Goal: Check status: Check status

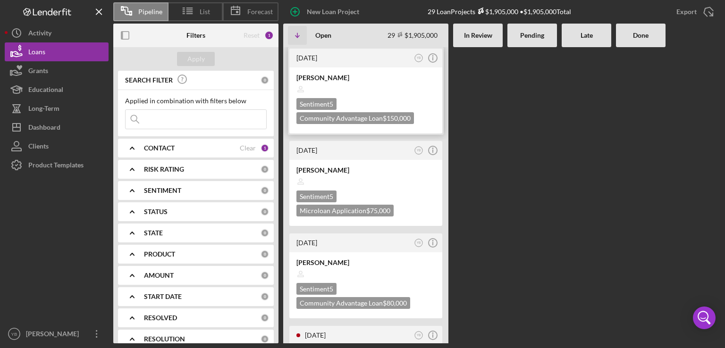
click at [347, 108] on div "Sentiment 5 Community Advantage Loan $150,000" at bounding box center [365, 111] width 139 height 26
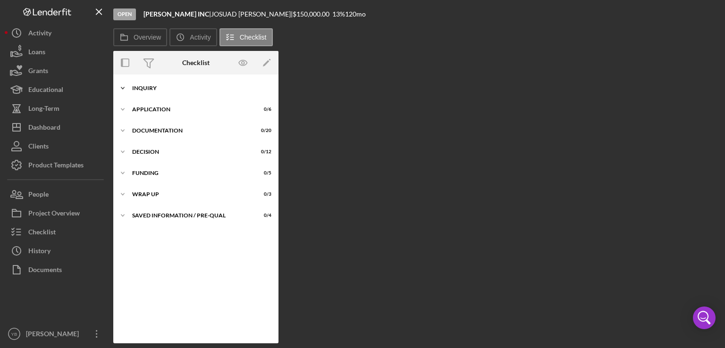
click at [157, 91] on div "Inquiry" at bounding box center [199, 88] width 134 height 6
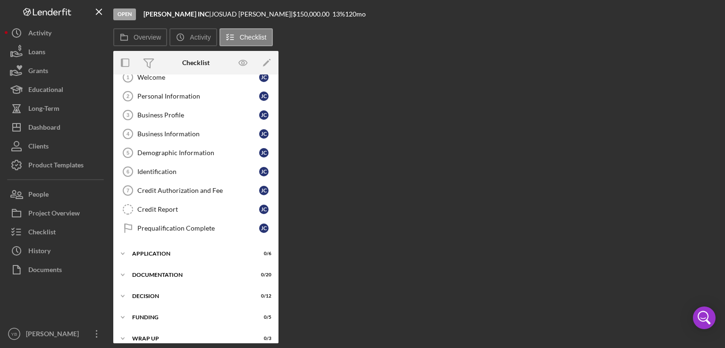
scroll to position [60, 0]
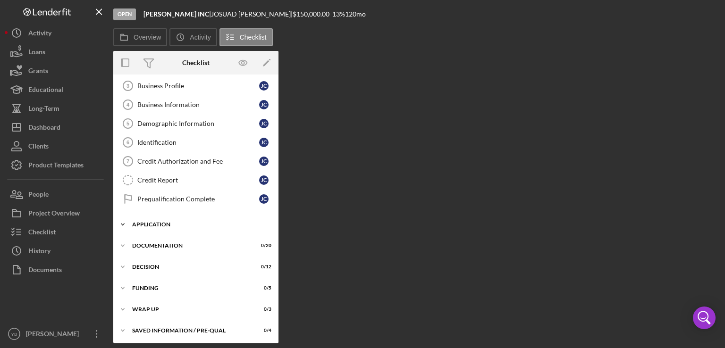
click at [142, 227] on div "Icon/Expander Application 0 / 6" at bounding box center [195, 224] width 165 height 19
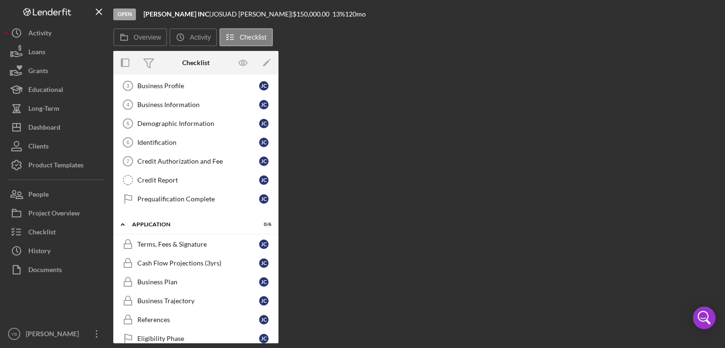
drag, startPoint x: 279, startPoint y: 239, endPoint x: 277, endPoint y: 267, distance: 28.3
click at [277, 267] on div "Overview Internal Workflow Stage Open Icon/Dropdown Arrow Archive (can unarchiv…" at bounding box center [416, 197] width 607 height 293
click at [41, 55] on div "Loans" at bounding box center [36, 52] width 17 height 21
